Goal: Participate in discussion

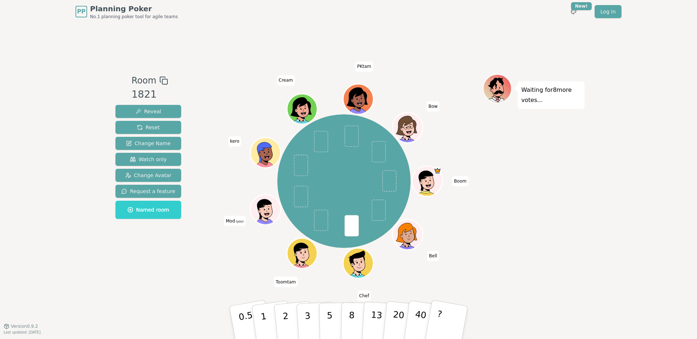
click at [318, 290] on div "Room 1821 Reveal Reset Change Name Watch only Change Avatar Request a feature N…" at bounding box center [349, 174] width 472 height 303
click at [333, 313] on button "5" at bounding box center [337, 322] width 37 height 55
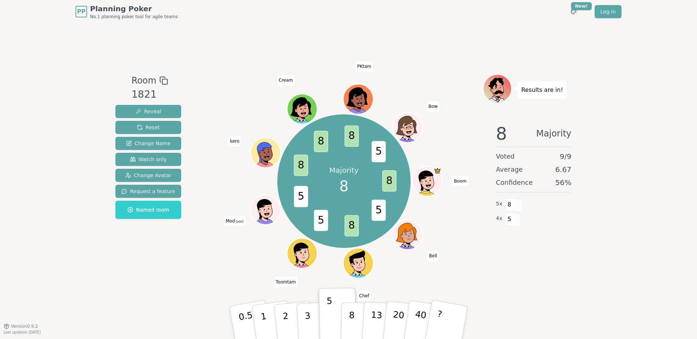
click at [230, 80] on div at bounding box center [344, 80] width 278 height 13
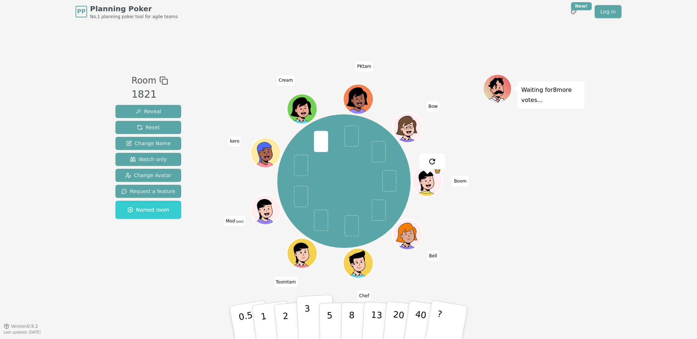
click at [306, 317] on p "3" at bounding box center [308, 323] width 8 height 40
click at [264, 288] on div "Room 1821 Reveal Reset Change Name Watch only Change Avatar Request a feature N…" at bounding box center [349, 174] width 472 height 303
click at [332, 312] on button "5" at bounding box center [337, 322] width 37 height 55
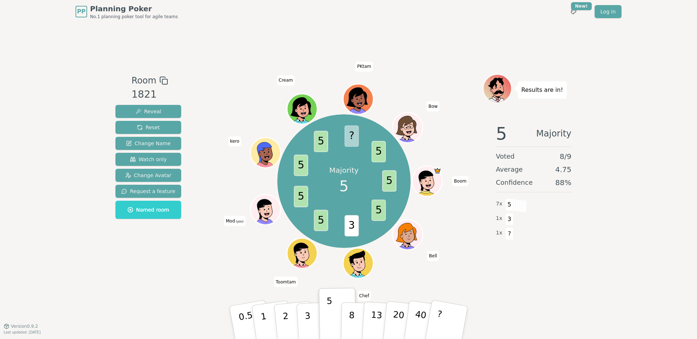
click at [350, 222] on span "3" at bounding box center [352, 225] width 14 height 21
click at [318, 219] on span "5" at bounding box center [321, 220] width 14 height 21
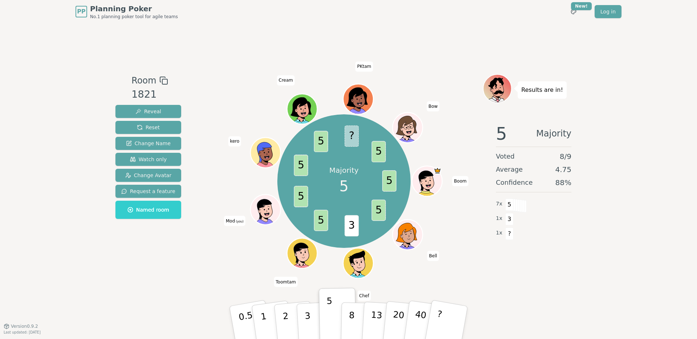
click at [325, 244] on div "Majority 5 5 5 3 5 5 5 5 ? 5 Boom Bell Chef Toomtam Mod (you) kero Cream PKtam …" at bounding box center [344, 181] width 134 height 134
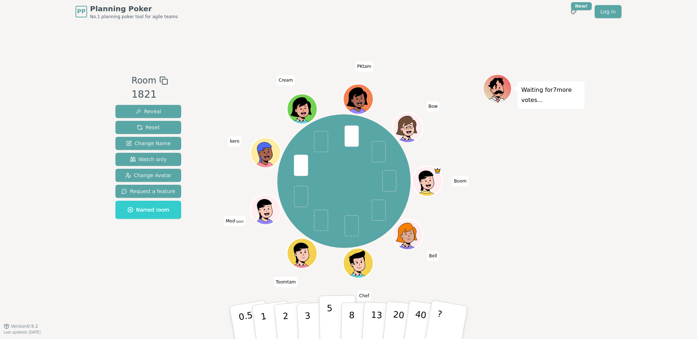
click at [331, 312] on p "5" at bounding box center [330, 322] width 6 height 39
click at [330, 311] on p "5" at bounding box center [330, 322] width 6 height 39
